Goal: Task Accomplishment & Management: Complete application form

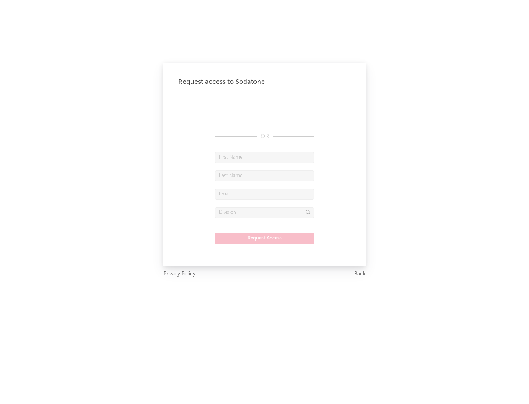
click at [265, 157] on input "text" at bounding box center [264, 157] width 99 height 11
type input "[PERSON_NAME]"
click at [265, 176] on input "text" at bounding box center [264, 175] width 99 height 11
type input "[PERSON_NAME]"
click at [265, 194] on input "text" at bounding box center [264, 194] width 99 height 11
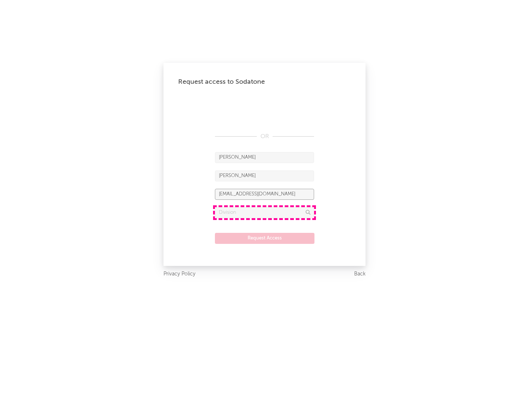
type input "[EMAIL_ADDRESS][DOMAIN_NAME]"
click at [265, 212] on input "text" at bounding box center [264, 212] width 99 height 11
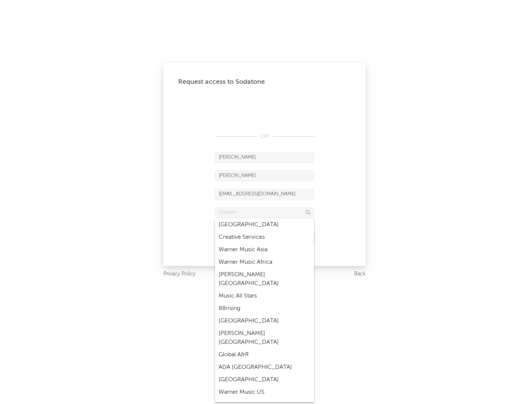
click at [262, 290] on div "Music All Stars" at bounding box center [264, 296] width 99 height 12
type input "Music All Stars"
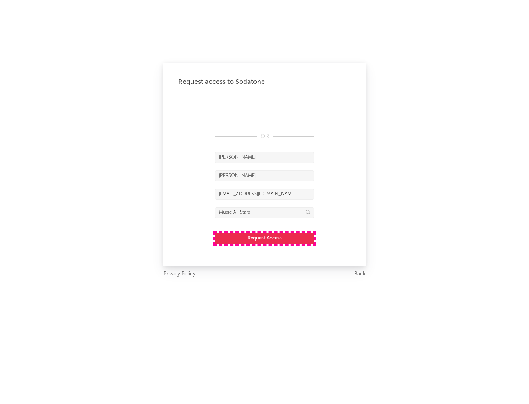
click at [265, 238] on button "Request Access" at bounding box center [265, 238] width 100 height 11
